Goal: Browse casually

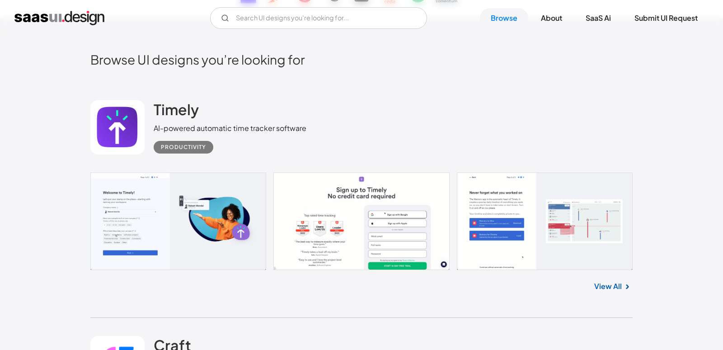
scroll to position [243, 0]
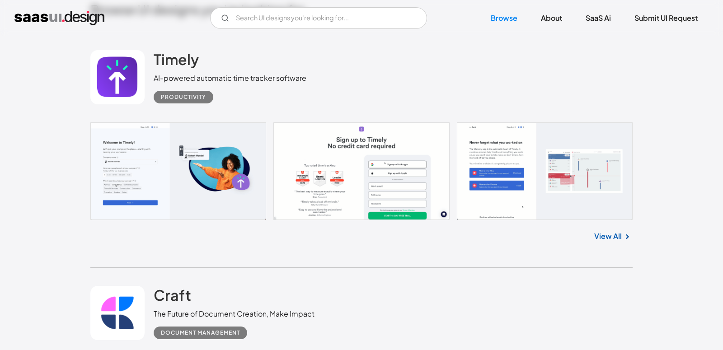
click at [152, 146] on link at bounding box center [361, 171] width 542 height 98
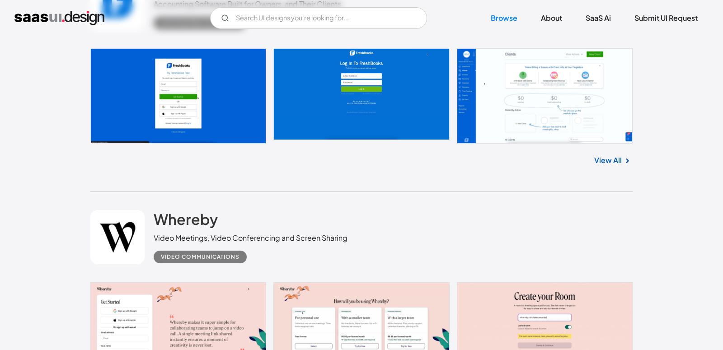
scroll to position [8802, 0]
